Goal: Use online tool/utility: Utilize a website feature to perform a specific function

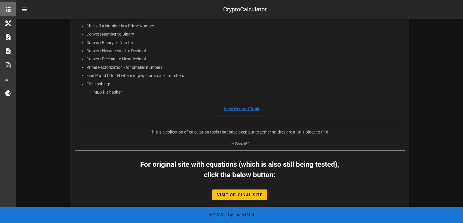
scroll to position [157, 0]
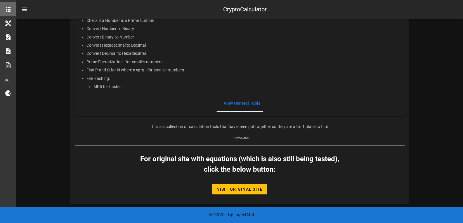
click at [236, 102] on link "View General Tools" at bounding box center [242, 103] width 36 height 5
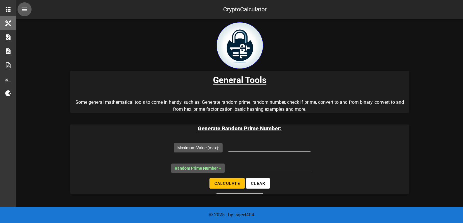
click at [24, 4] on button "nav-menu-toggle" at bounding box center [25, 9] width 14 height 14
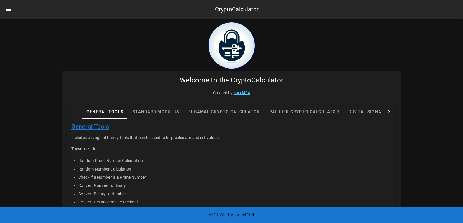
scroll to position [2, 0]
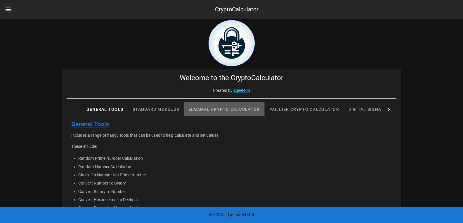
click at [246, 108] on div "Elgamal Crypto Calculator" at bounding box center [224, 109] width 81 height 14
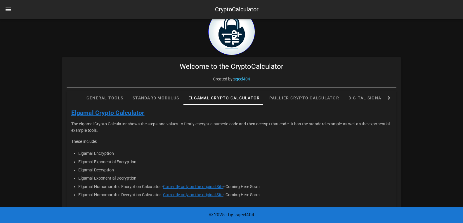
scroll to position [0, 0]
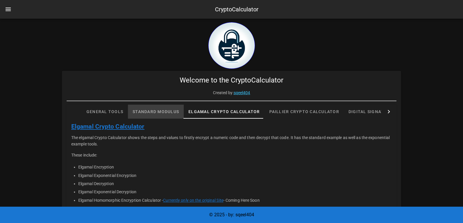
click at [159, 117] on div "Standard Modulus" at bounding box center [156, 112] width 56 height 14
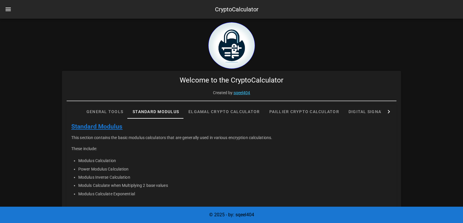
click at [387, 112] on icon at bounding box center [388, 111] width 7 height 7
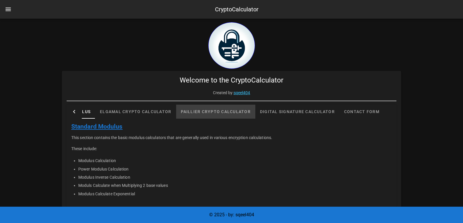
click at [194, 113] on div "Paillier Crypto Calculator" at bounding box center [215, 112] width 79 height 14
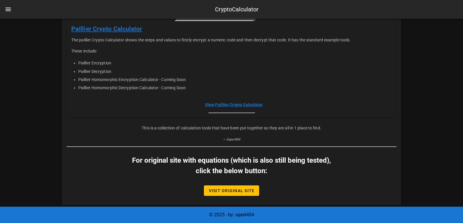
scroll to position [99, 0]
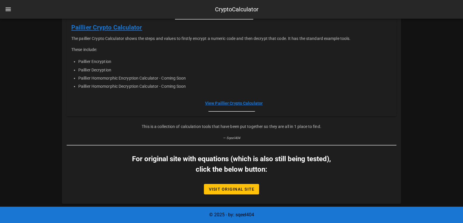
click at [227, 102] on link "View Paillier Crypto Calculator" at bounding box center [234, 103] width 58 height 5
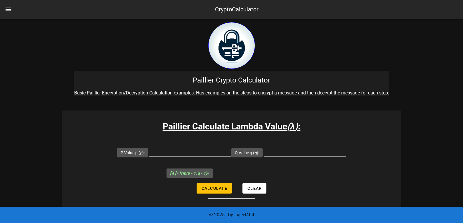
scroll to position [2, 0]
